Goal: Information Seeking & Learning: Learn about a topic

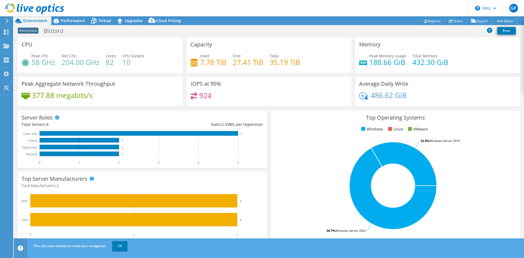
select select "USD"
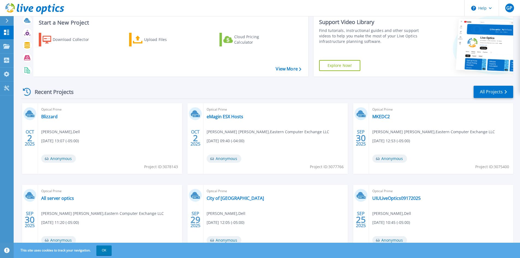
scroll to position [16, 0]
click at [49, 116] on link "Blizzard" at bounding box center [49, 116] width 16 height 5
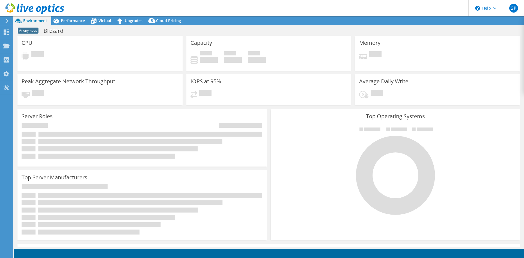
select select "USD"
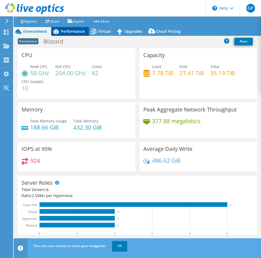
click at [78, 34] on div "Performance" at bounding box center [70, 31] width 38 height 9
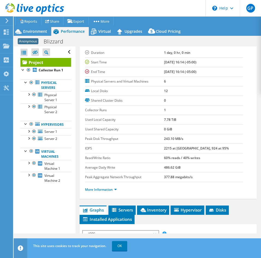
scroll to position [15, 0]
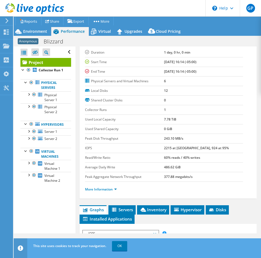
click at [148, 145] on label "IOPS" at bounding box center [124, 147] width 79 height 5
click at [104, 31] on span "Virtual" at bounding box center [105, 31] width 13 height 5
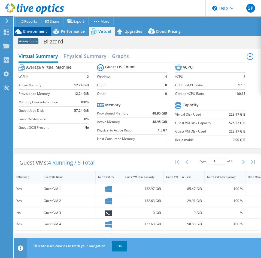
click at [41, 34] on div "Environment" at bounding box center [33, 31] width 38 height 9
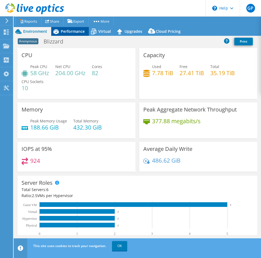
click at [71, 34] on div "Performance" at bounding box center [70, 31] width 38 height 9
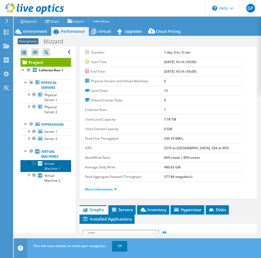
click at [58, 171] on span "Virtual Machine 1" at bounding box center [52, 166] width 16 height 10
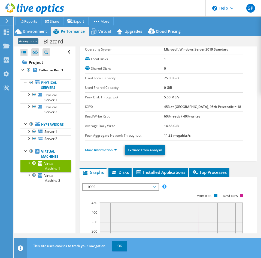
scroll to position [14, 0]
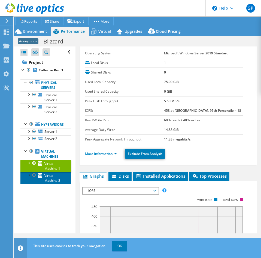
click at [44, 183] on span "Virtual Machine 2" at bounding box center [52, 178] width 16 height 10
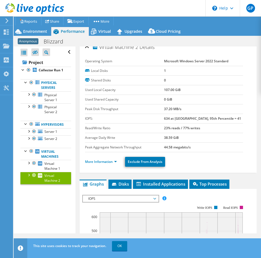
scroll to position [6, 0]
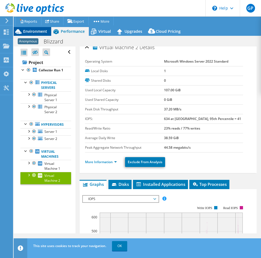
click at [38, 29] on span "Environment" at bounding box center [35, 31] width 24 height 5
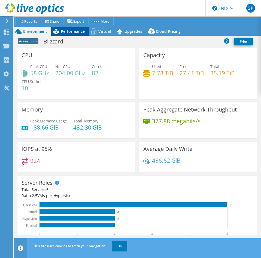
click at [61, 29] on icon at bounding box center [56, 32] width 10 height 10
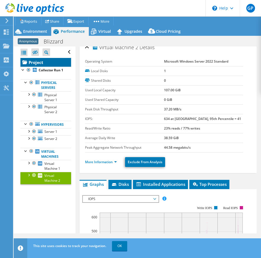
click at [36, 64] on link "Project" at bounding box center [45, 62] width 51 height 9
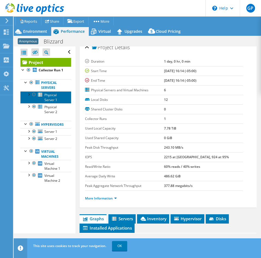
click at [49, 102] on span "Physical Server 1" at bounding box center [50, 98] width 13 height 10
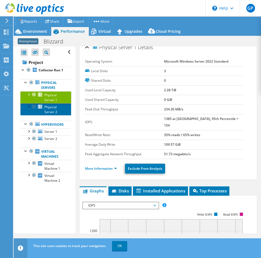
click at [50, 114] on span "Physical Server 2" at bounding box center [50, 110] width 13 height 10
